Goal: Find contact information: Find contact information

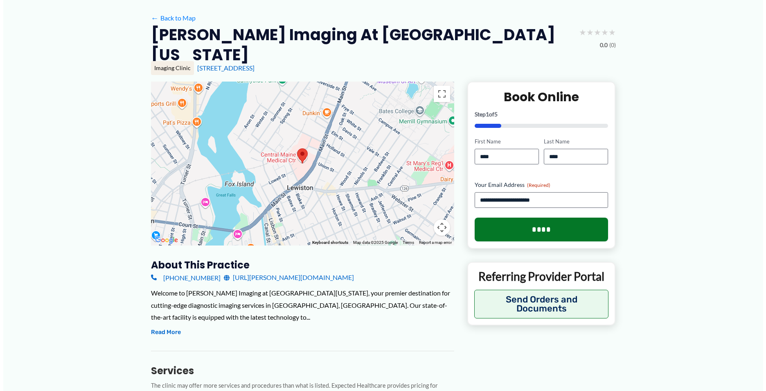
scroll to position [41, 0]
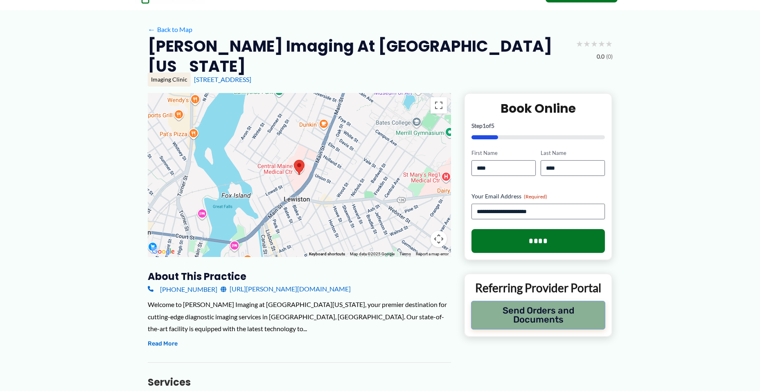
click at [511, 300] on button "Send Orders and Documents" at bounding box center [538, 314] width 135 height 29
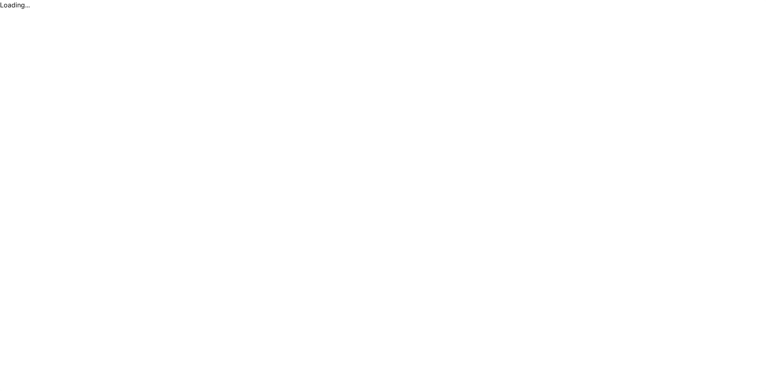
scroll to position [0, 0]
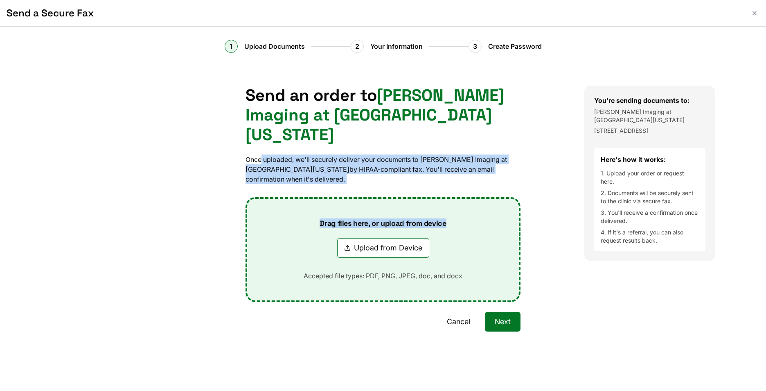
drag, startPoint x: 261, startPoint y: 126, endPoint x: 535, endPoint y: 164, distance: 276.1
click at [535, 164] on div "Send an order to [PERSON_NAME] Imaging at [GEOGRAPHIC_DATA][US_STATE] Once uplo…" at bounding box center [383, 228] width 403 height 285
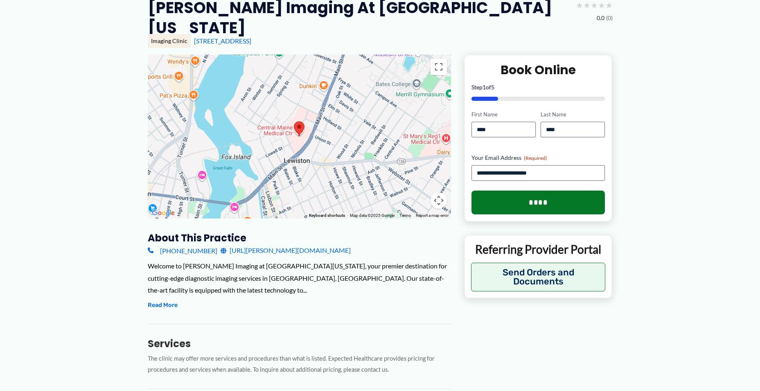
scroll to position [82, 0]
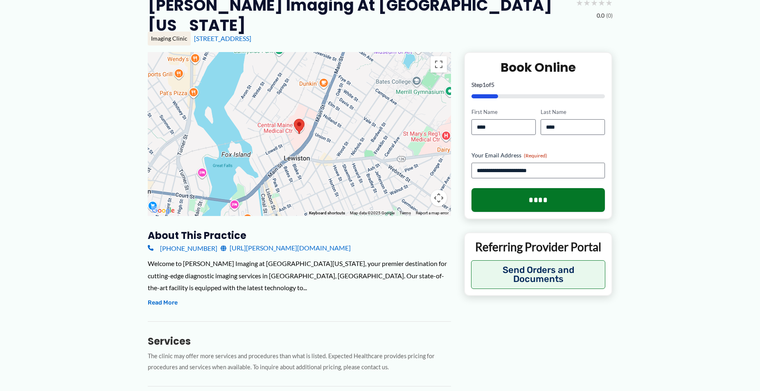
click at [244, 242] on link "[URL][PERSON_NAME][DOMAIN_NAME]" at bounding box center [286, 248] width 130 height 12
